Goal: Information Seeking & Learning: Check status

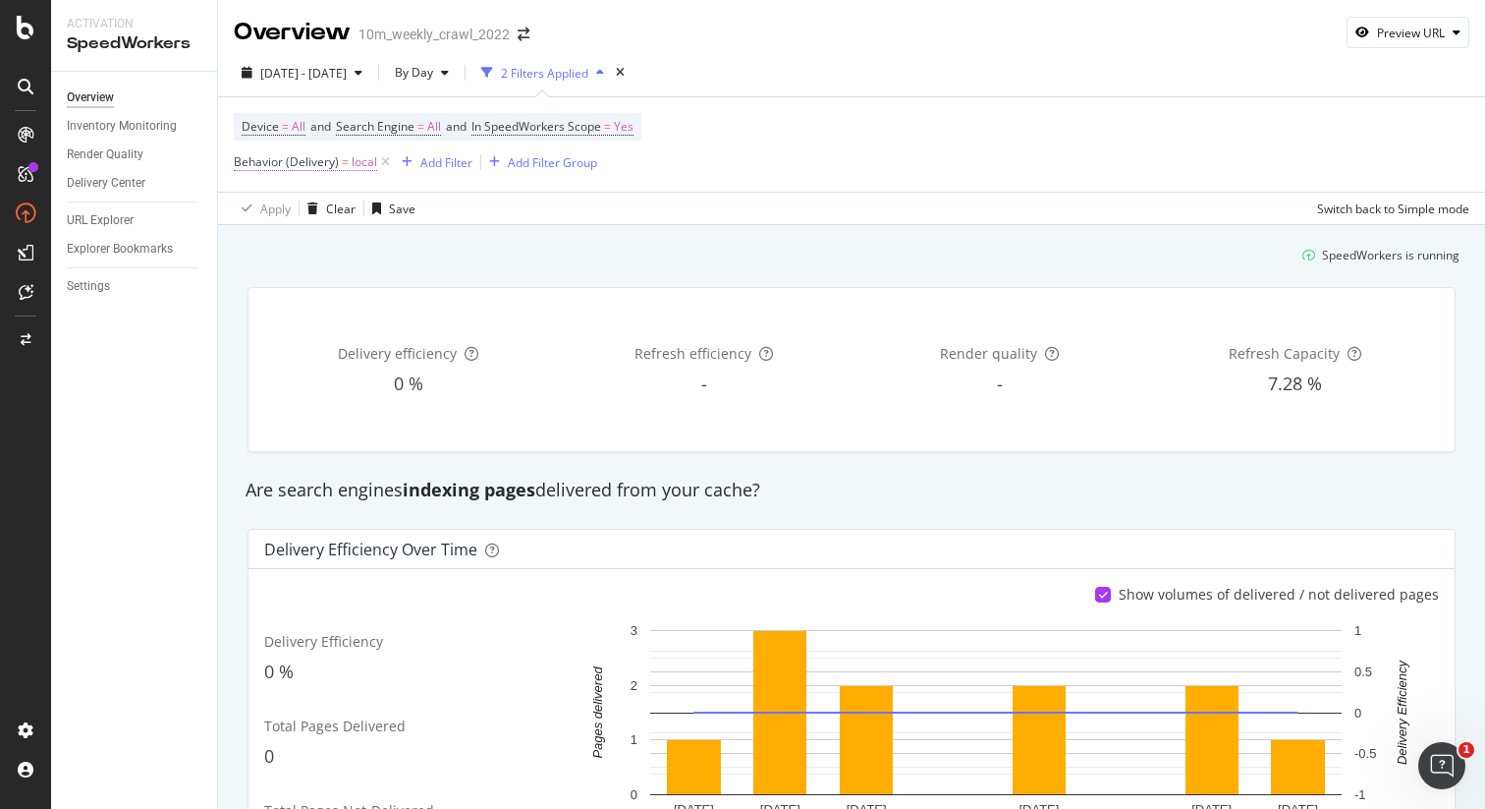
click at [349, 165] on span "Behavior (Delivery) = local" at bounding box center [305, 162] width 143 height 18
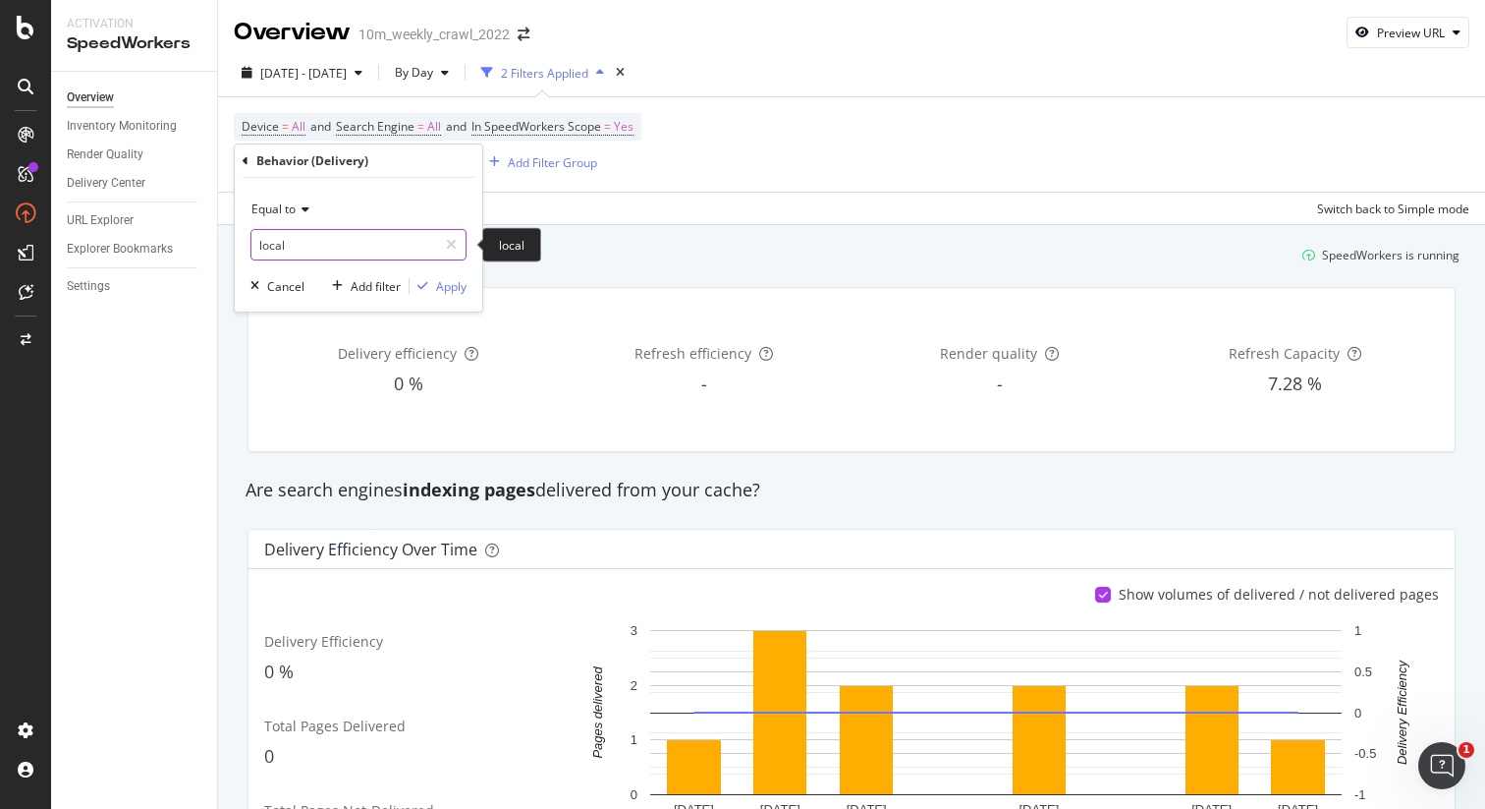
click at [334, 243] on input "local" at bounding box center [344, 244] width 186 height 31
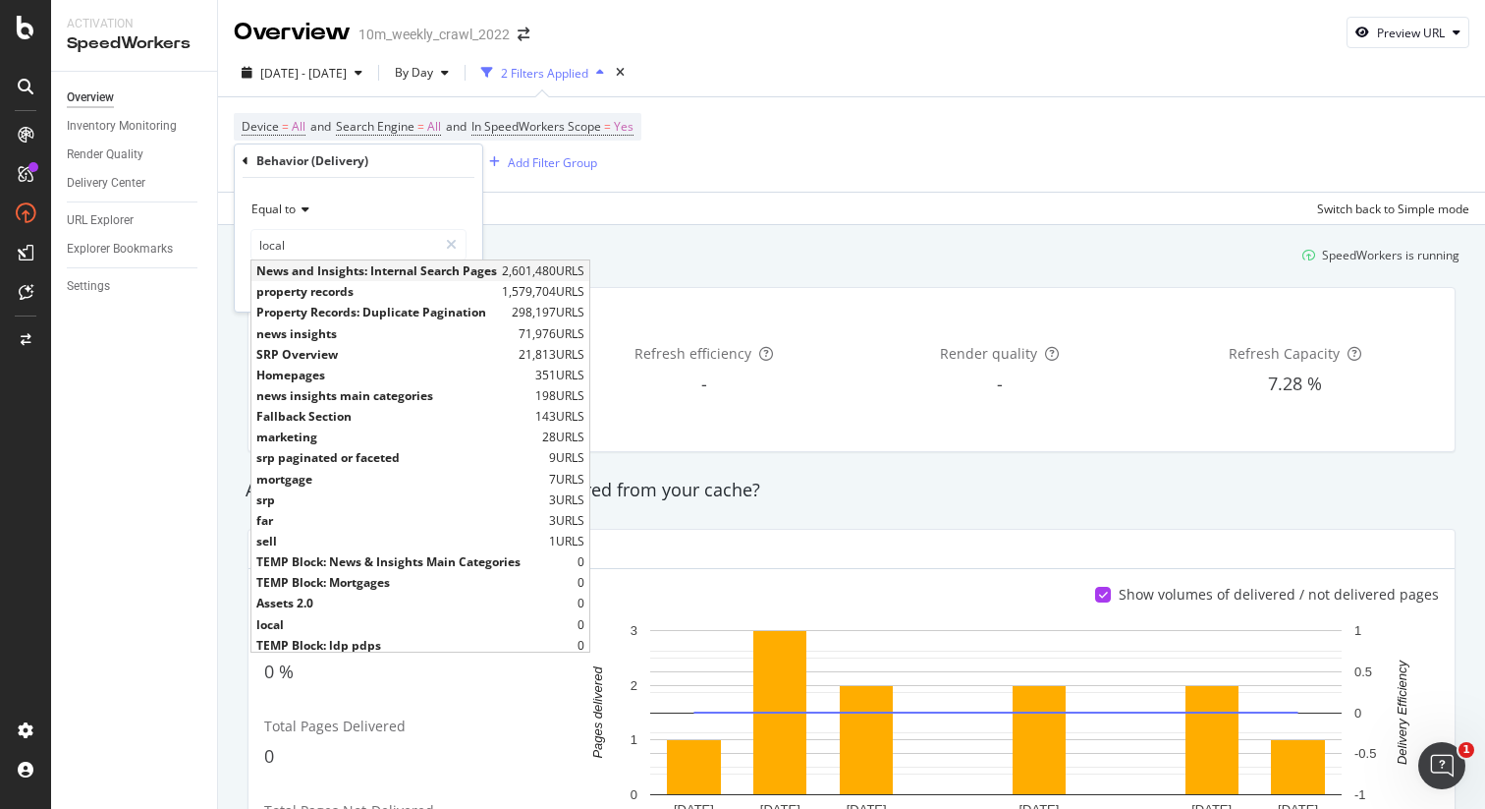
click at [343, 267] on span "News and Insights: Internal Search Pages" at bounding box center [376, 270] width 241 height 17
type input "News and Insights: Internal Search Pages"
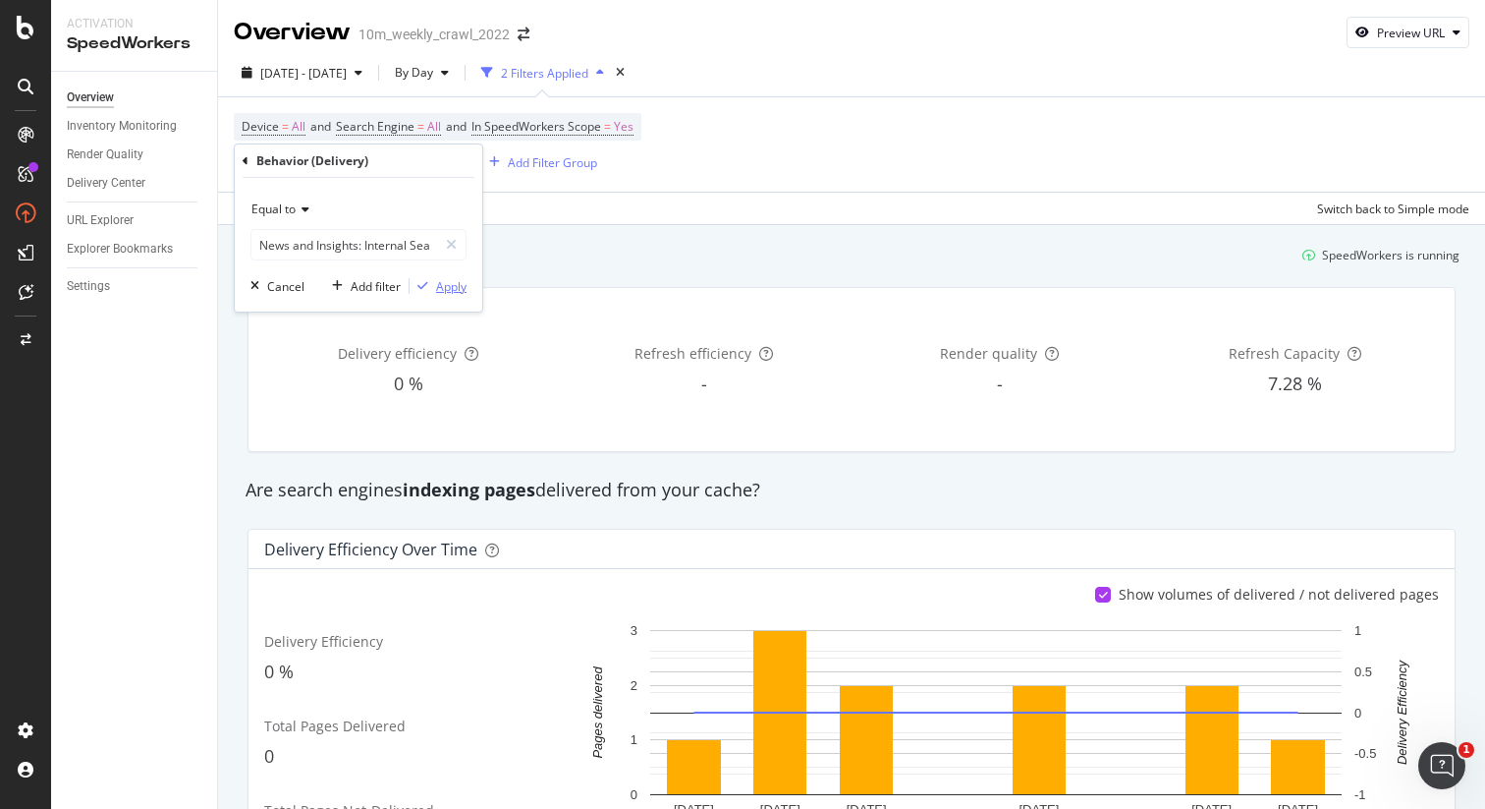
click at [463, 292] on div "Apply" at bounding box center [451, 286] width 30 height 17
